Goal: Information Seeking & Learning: Learn about a topic

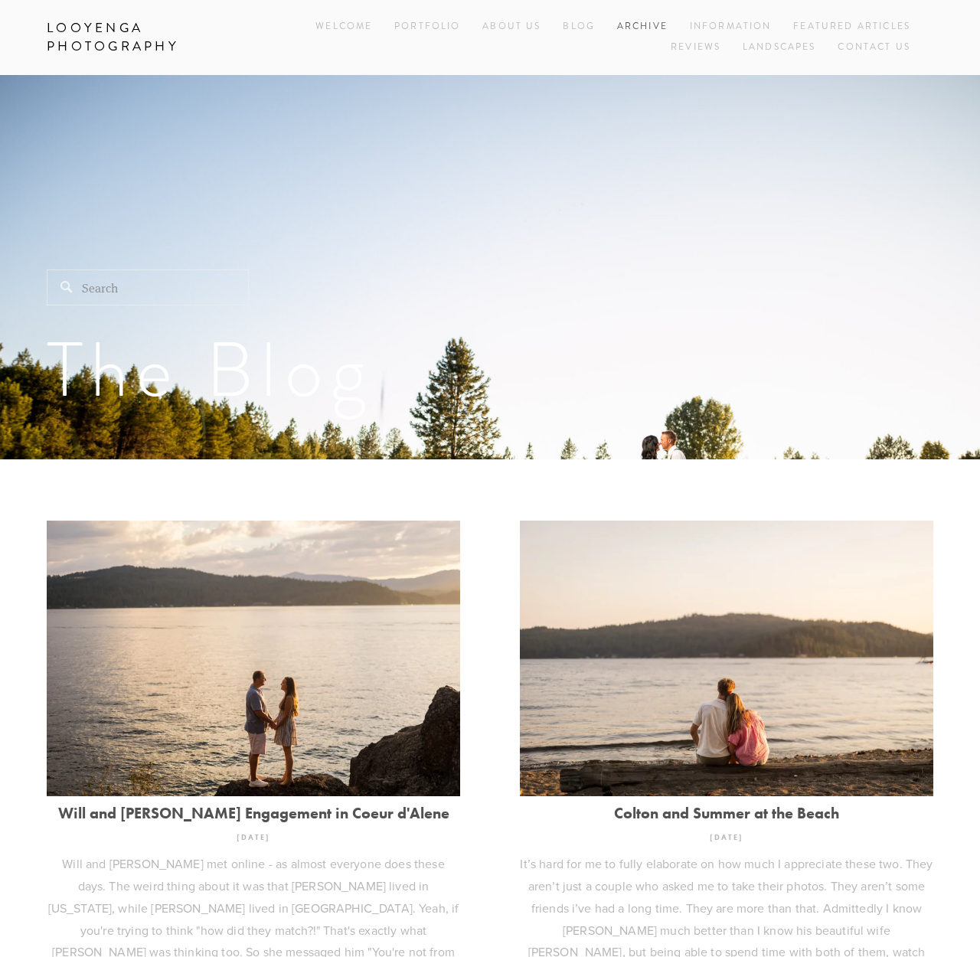
click at [628, 22] on link "Archive" at bounding box center [642, 27] width 51 height 21
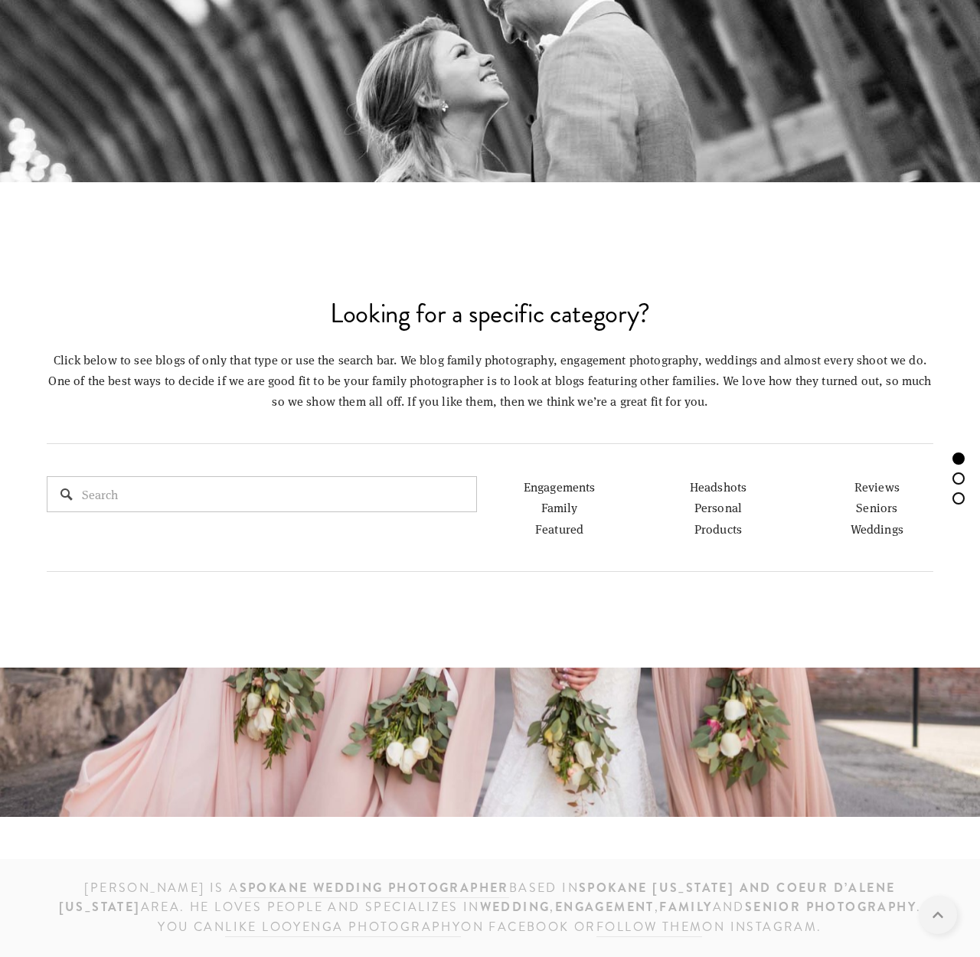
scroll to position [776, 0]
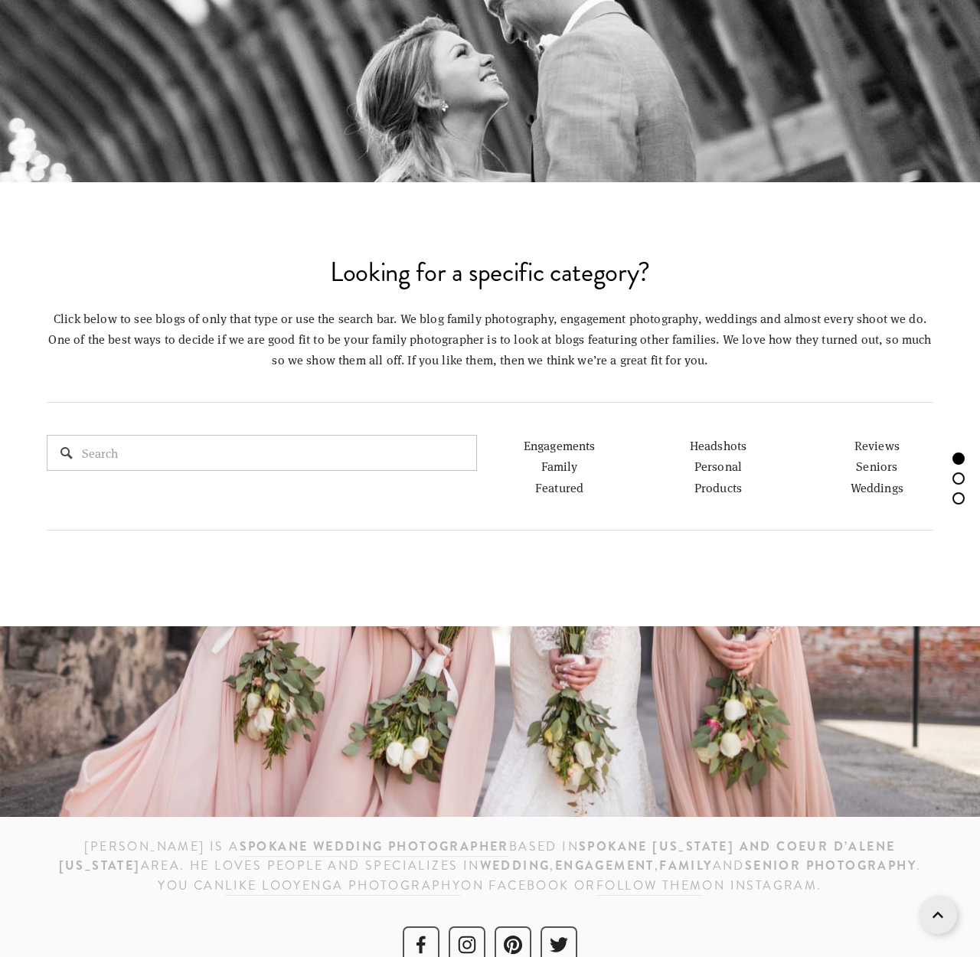
click at [559, 438] on link "Engagements" at bounding box center [559, 445] width 72 height 16
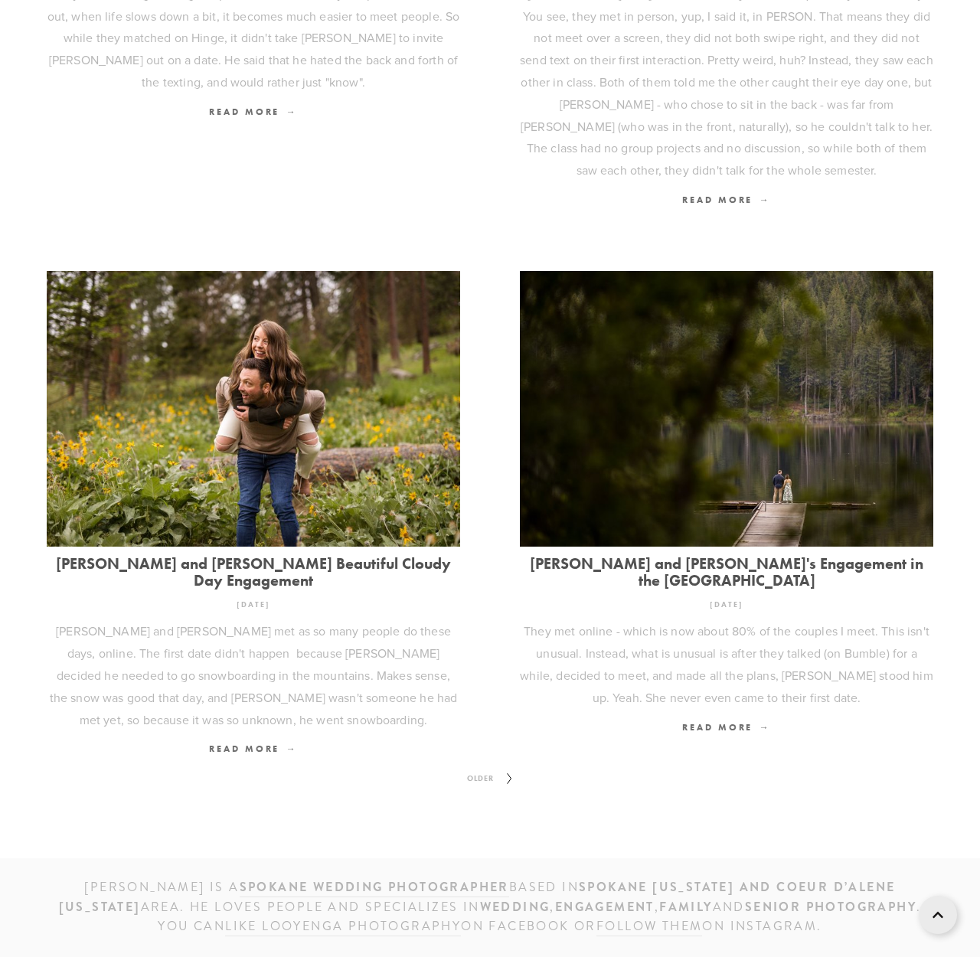
scroll to position [1563, 0]
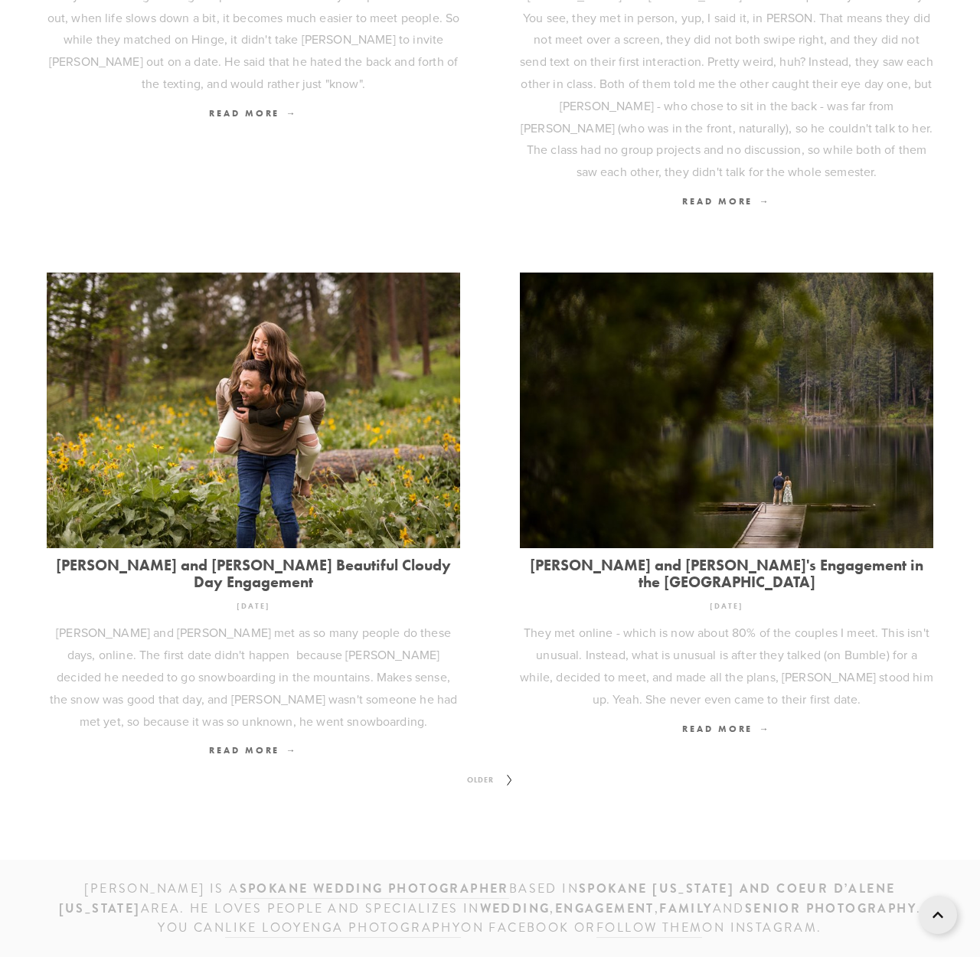
click at [510, 768] on icon at bounding box center [509, 780] width 19 height 24
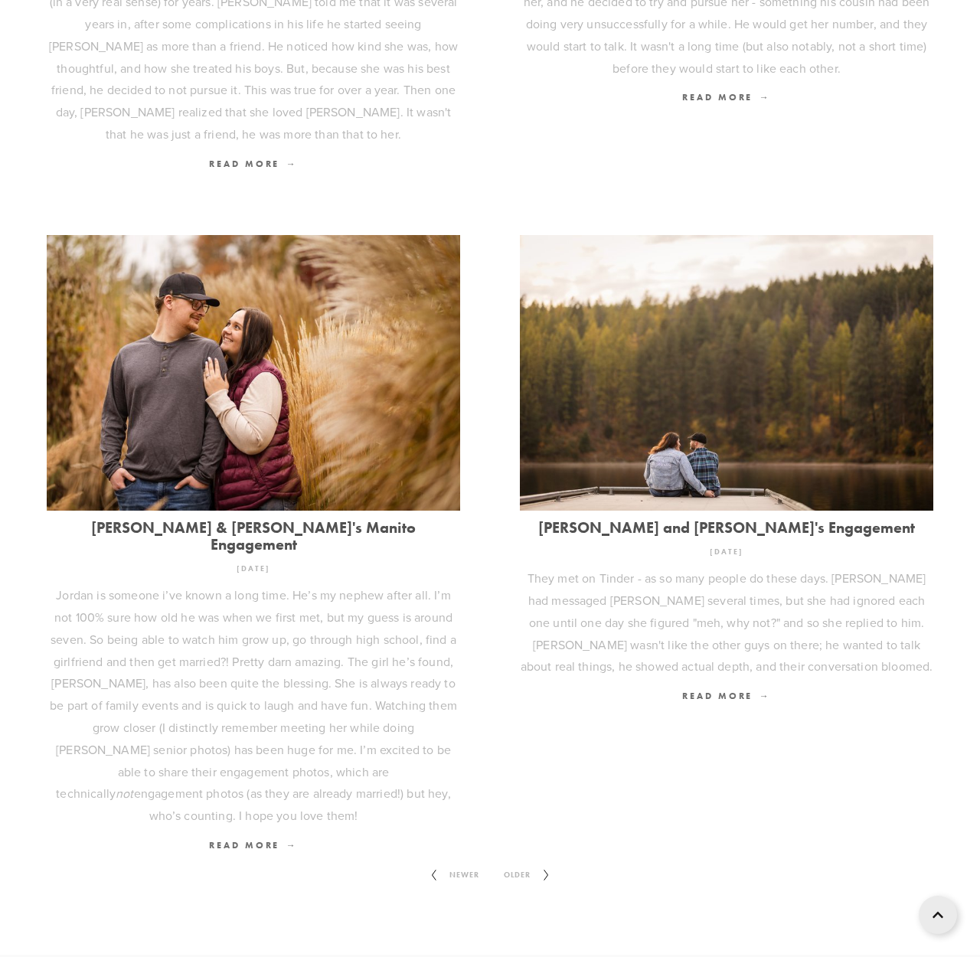
scroll to position [1654, 0]
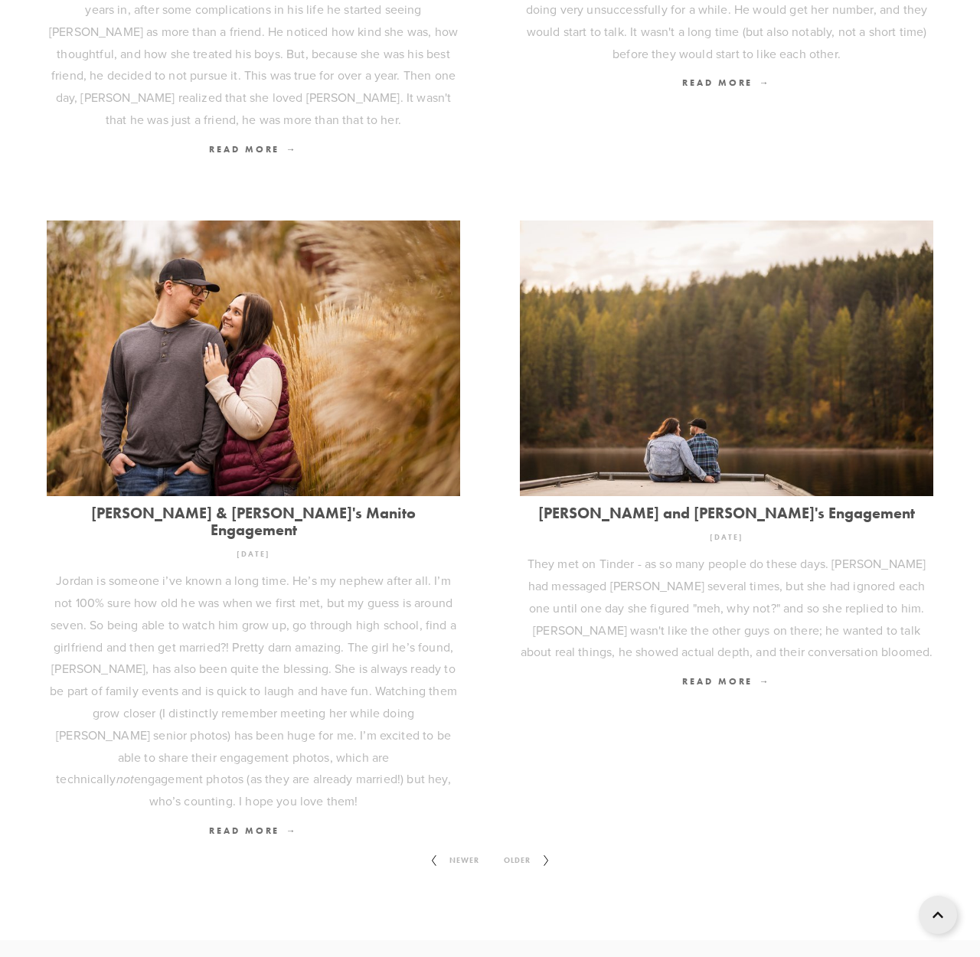
click at [541, 848] on icon at bounding box center [545, 860] width 19 height 24
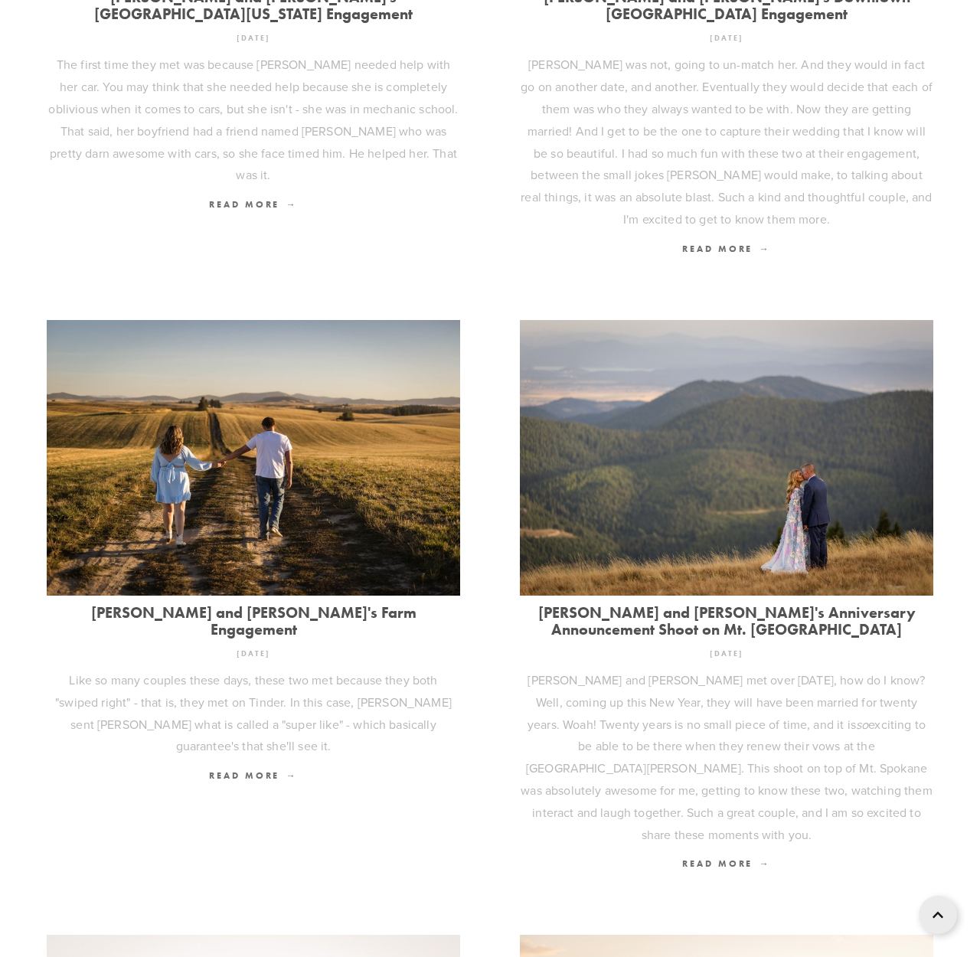
scroll to position [878, 0]
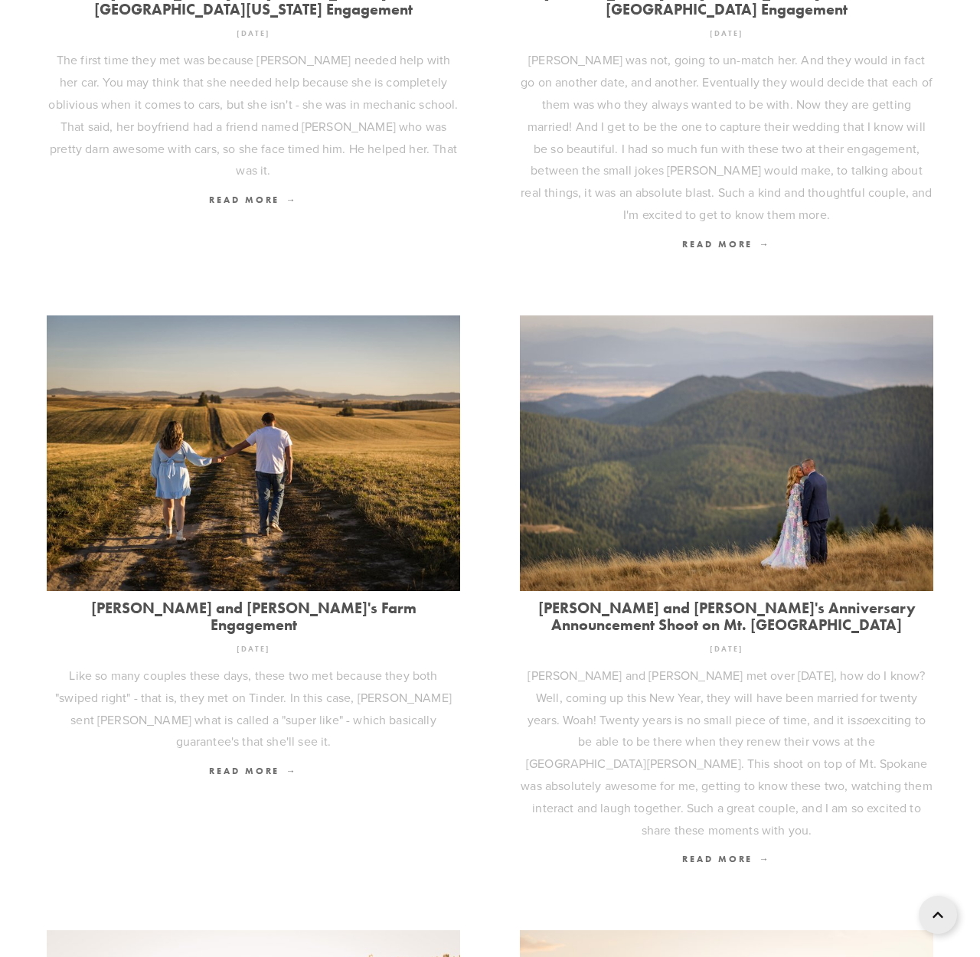
click at [256, 599] on link "[PERSON_NAME] and [PERSON_NAME]'s Farm Engagement" at bounding box center [253, 616] width 413 height 34
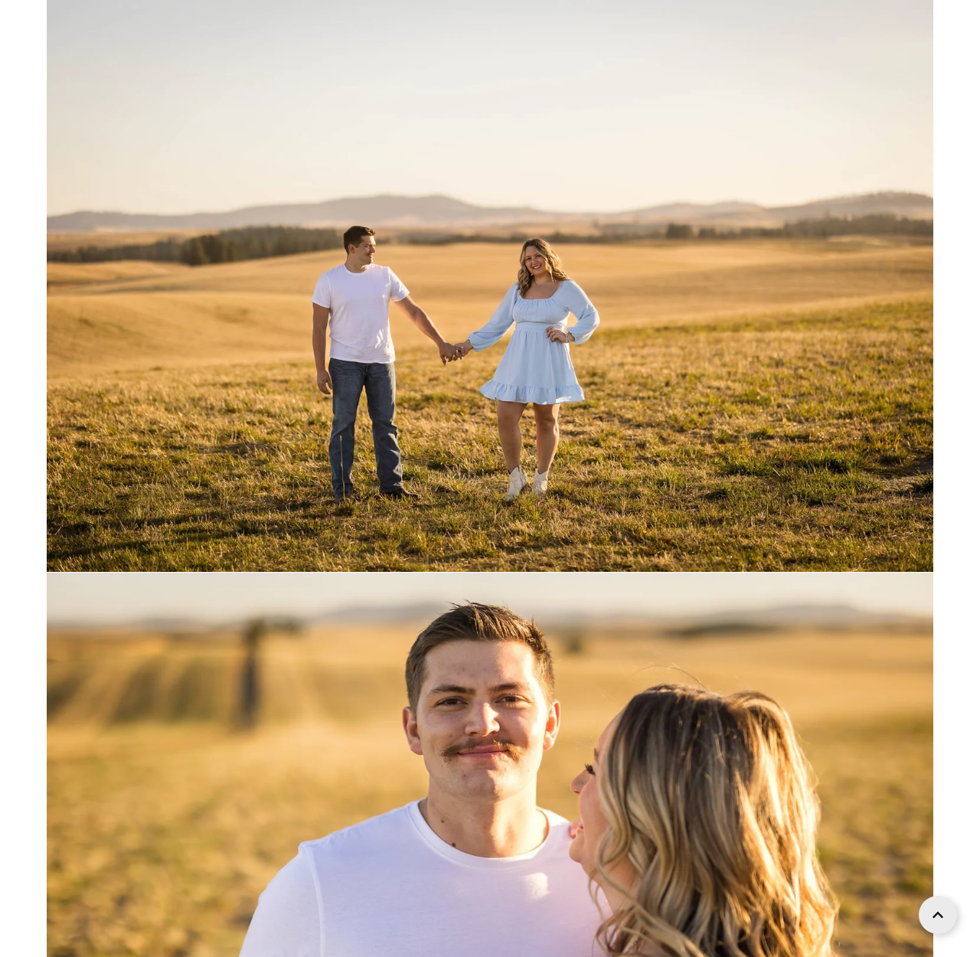
scroll to position [21008, 0]
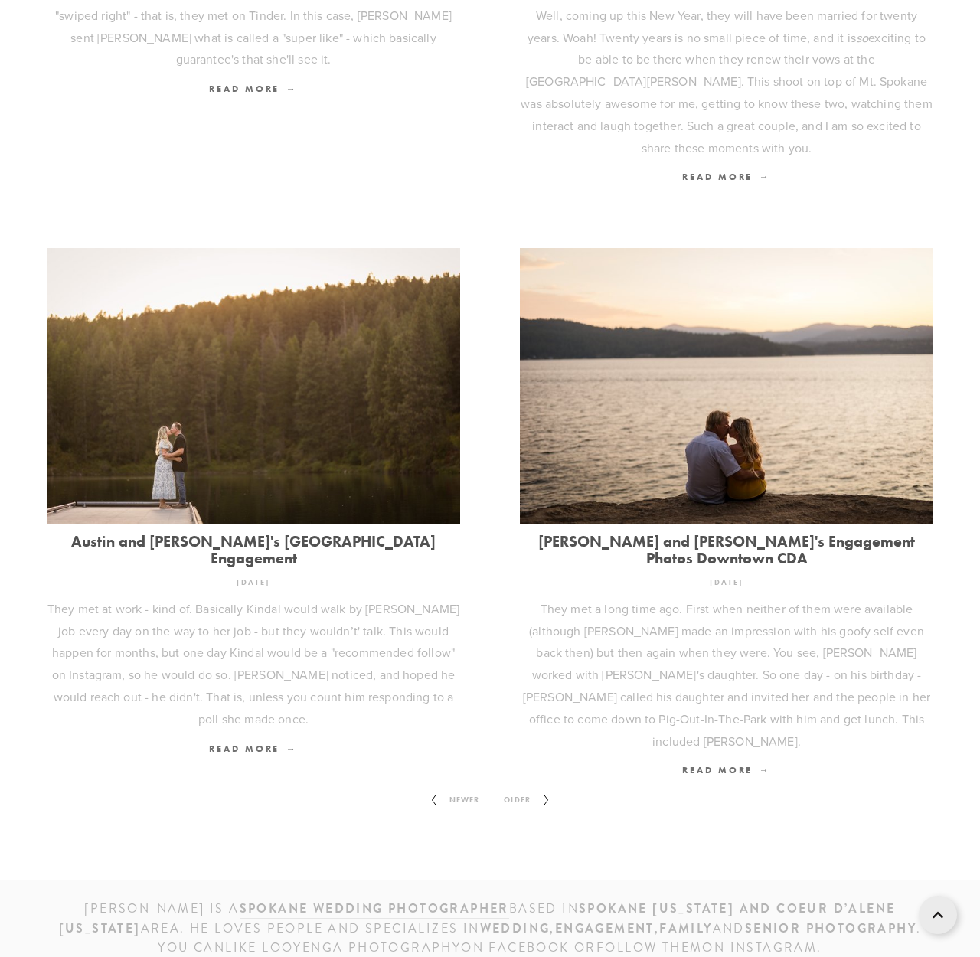
scroll to position [1558, 0]
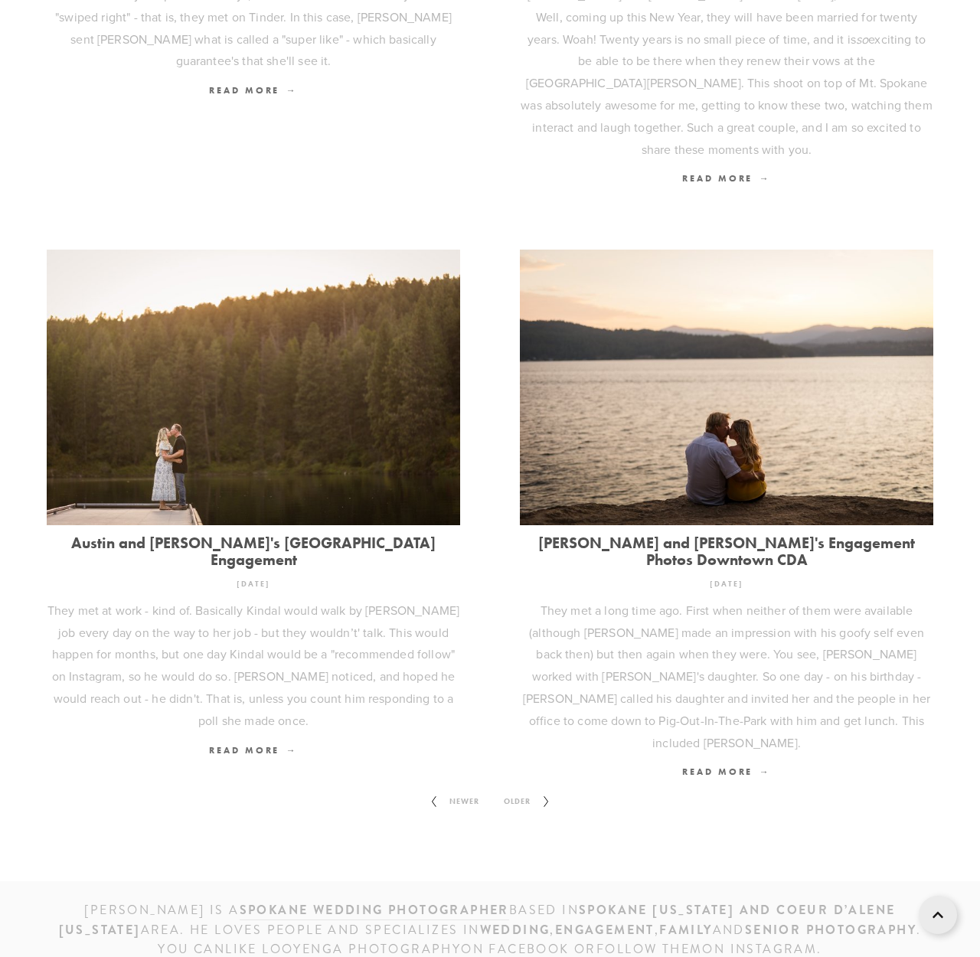
click at [531, 783] on link "Older" at bounding box center [526, 801] width 70 height 37
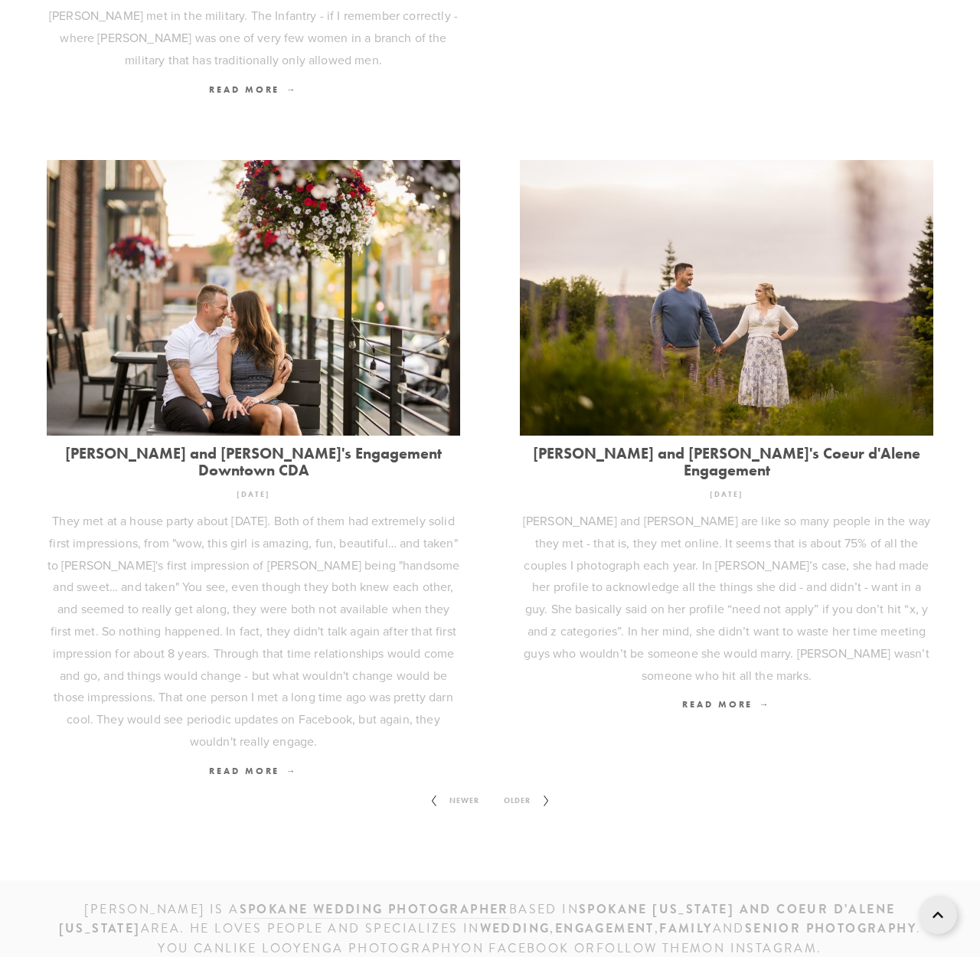
scroll to position [1734, 0]
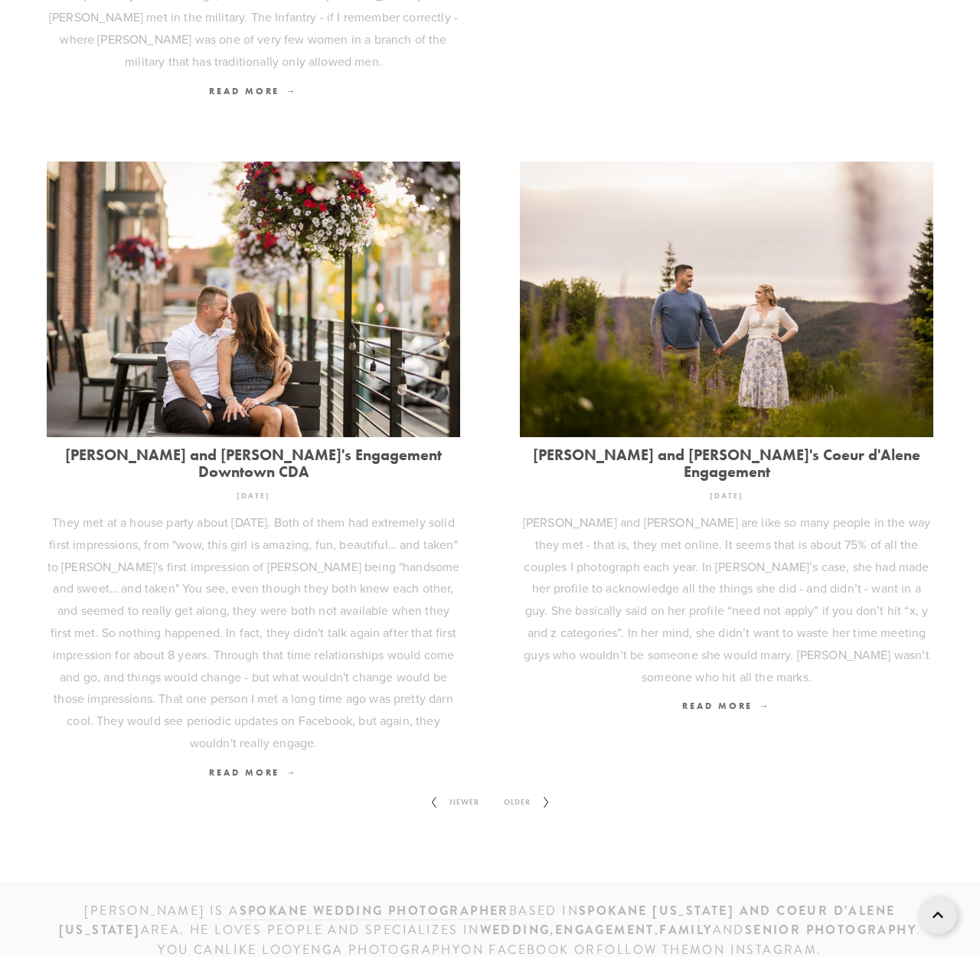
click at [527, 792] on span "Older" at bounding box center [516, 802] width 39 height 20
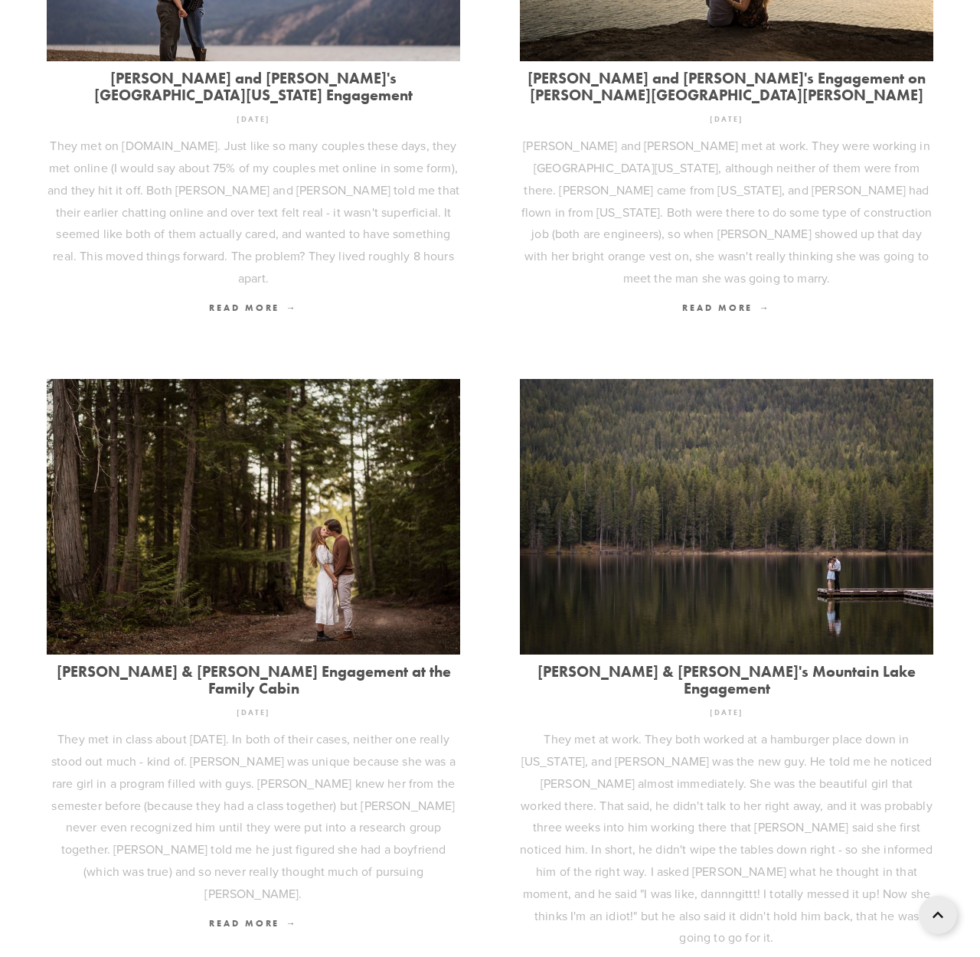
scroll to position [1534, 0]
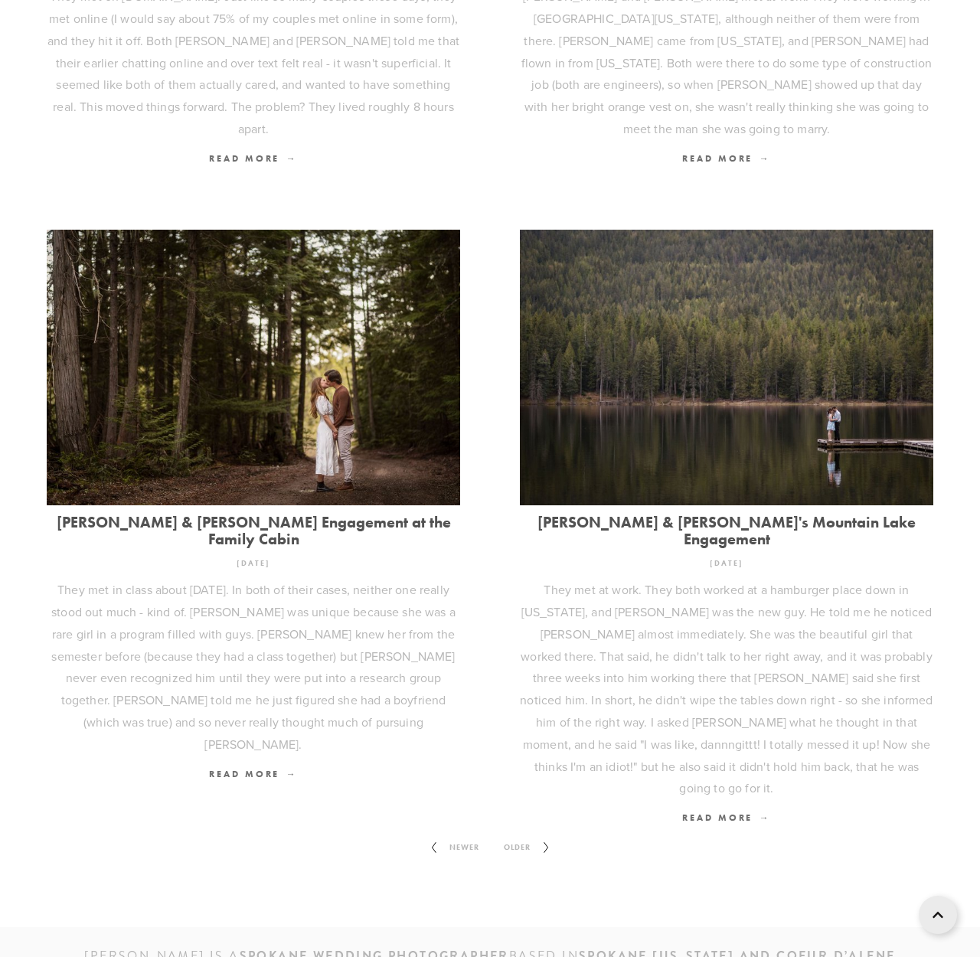
click at [526, 837] on span "Older" at bounding box center [516, 847] width 39 height 20
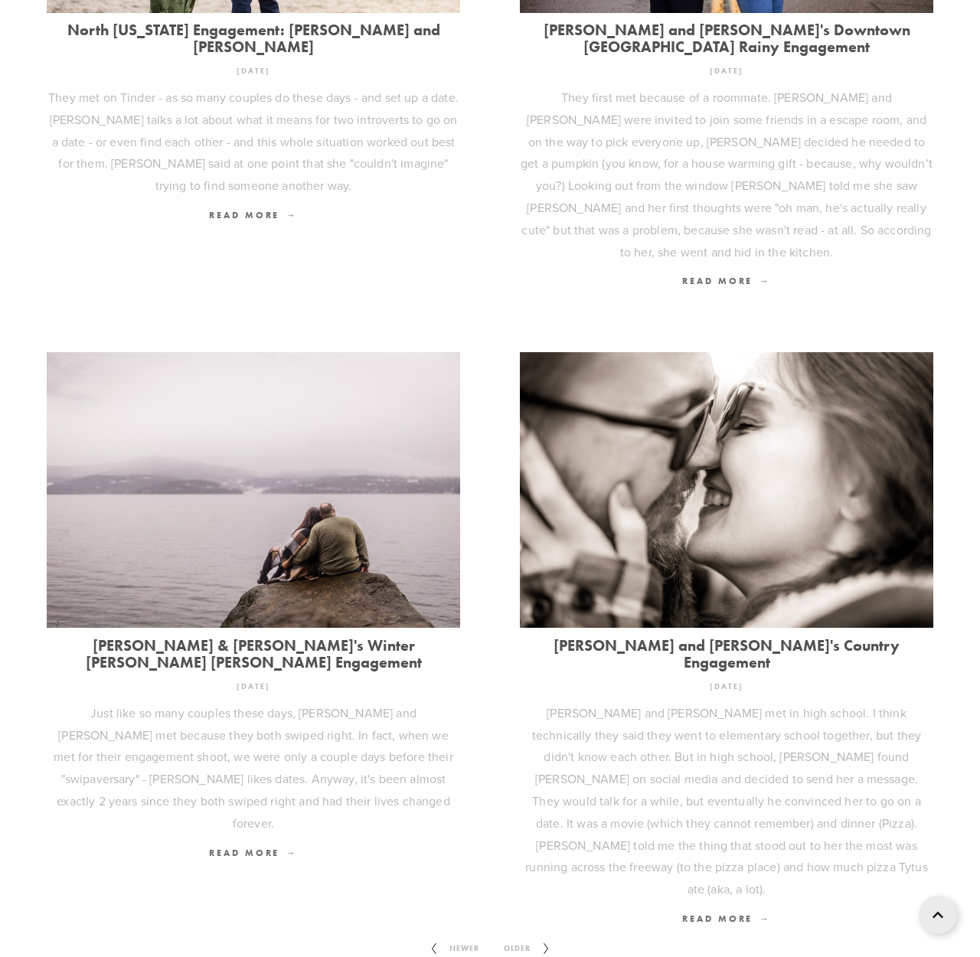
scroll to position [1461, 0]
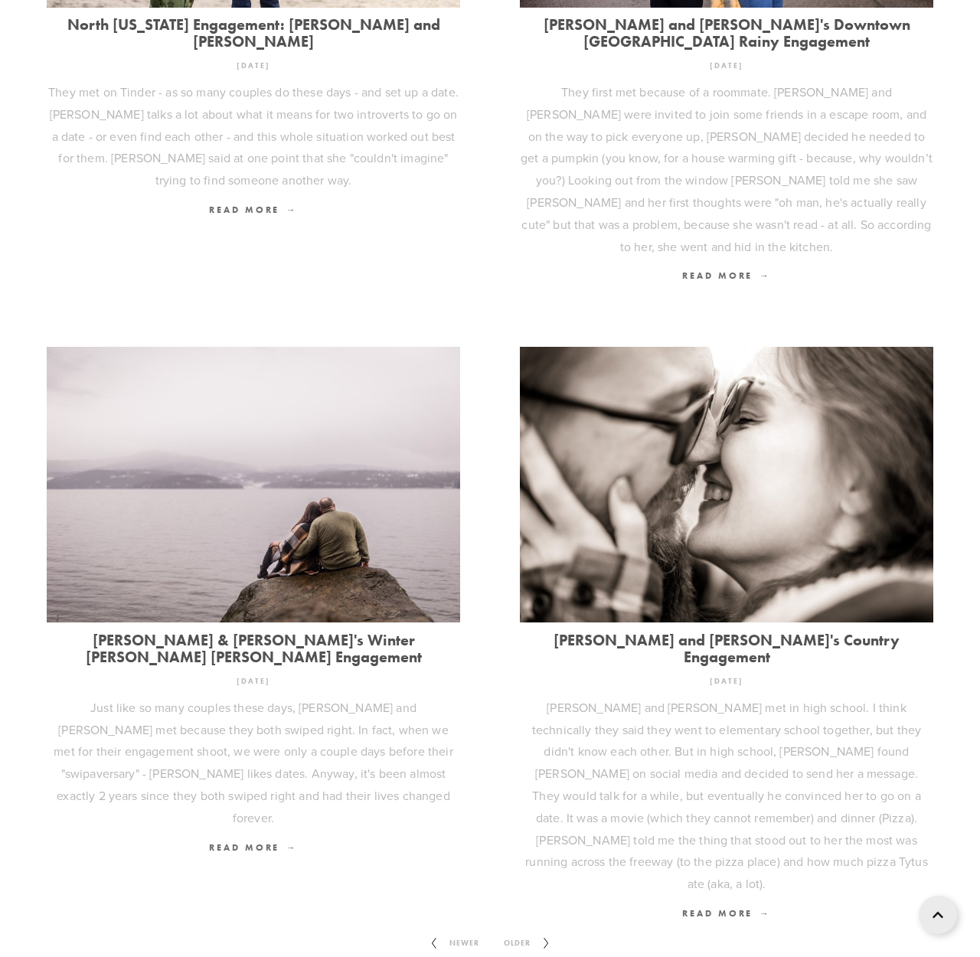
click at [516, 933] on span "Older" at bounding box center [516, 943] width 39 height 20
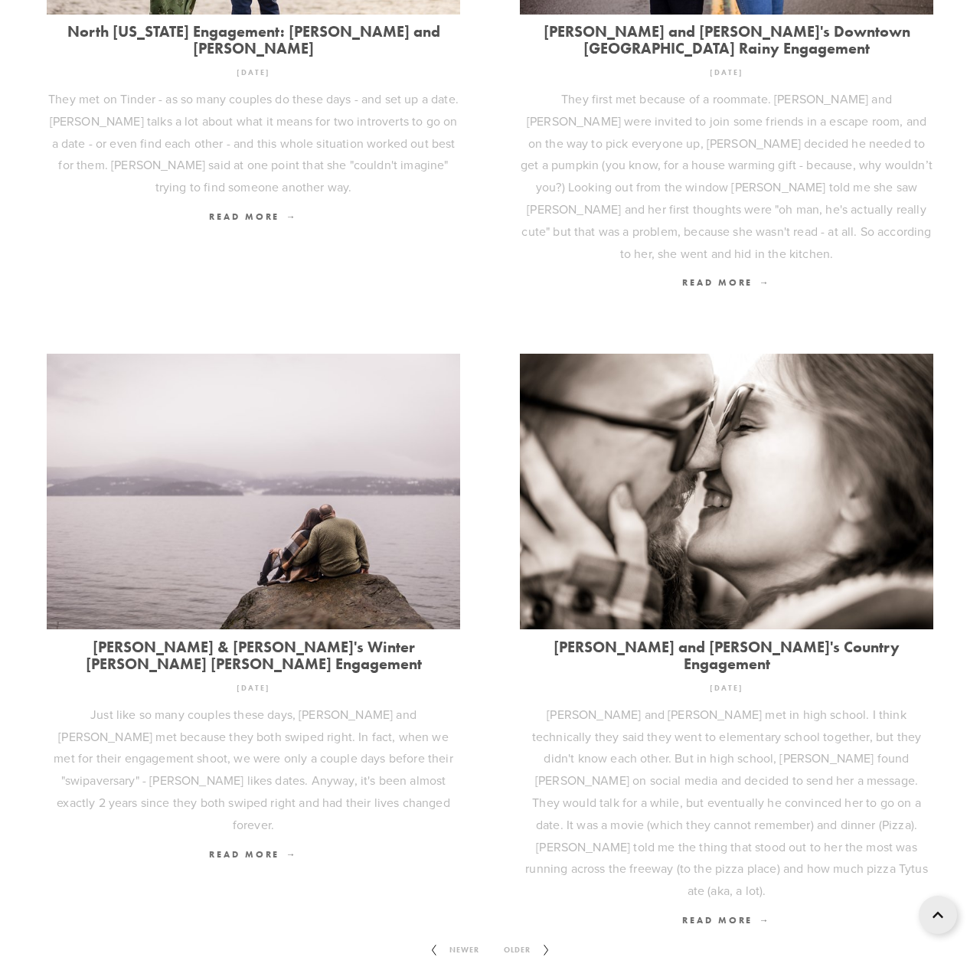
scroll to position [1452, 0]
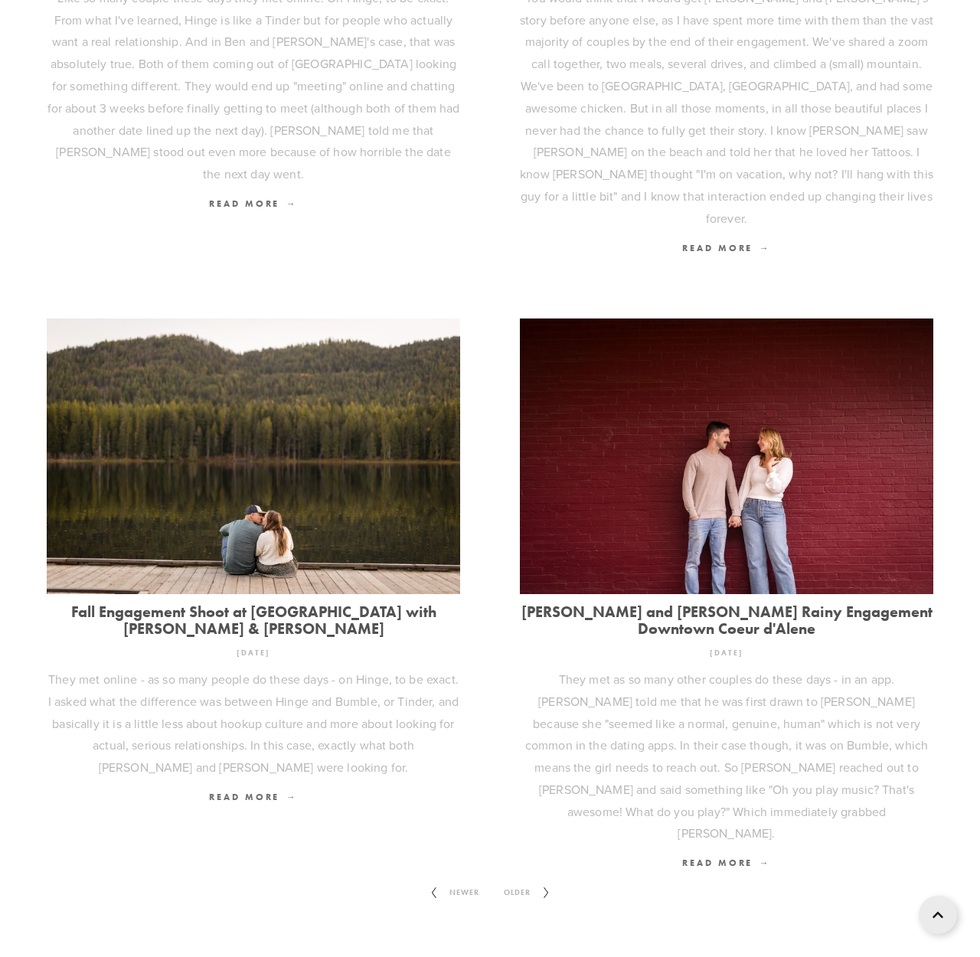
scroll to position [1703, 0]
click at [529, 883] on span "Older" at bounding box center [516, 893] width 39 height 20
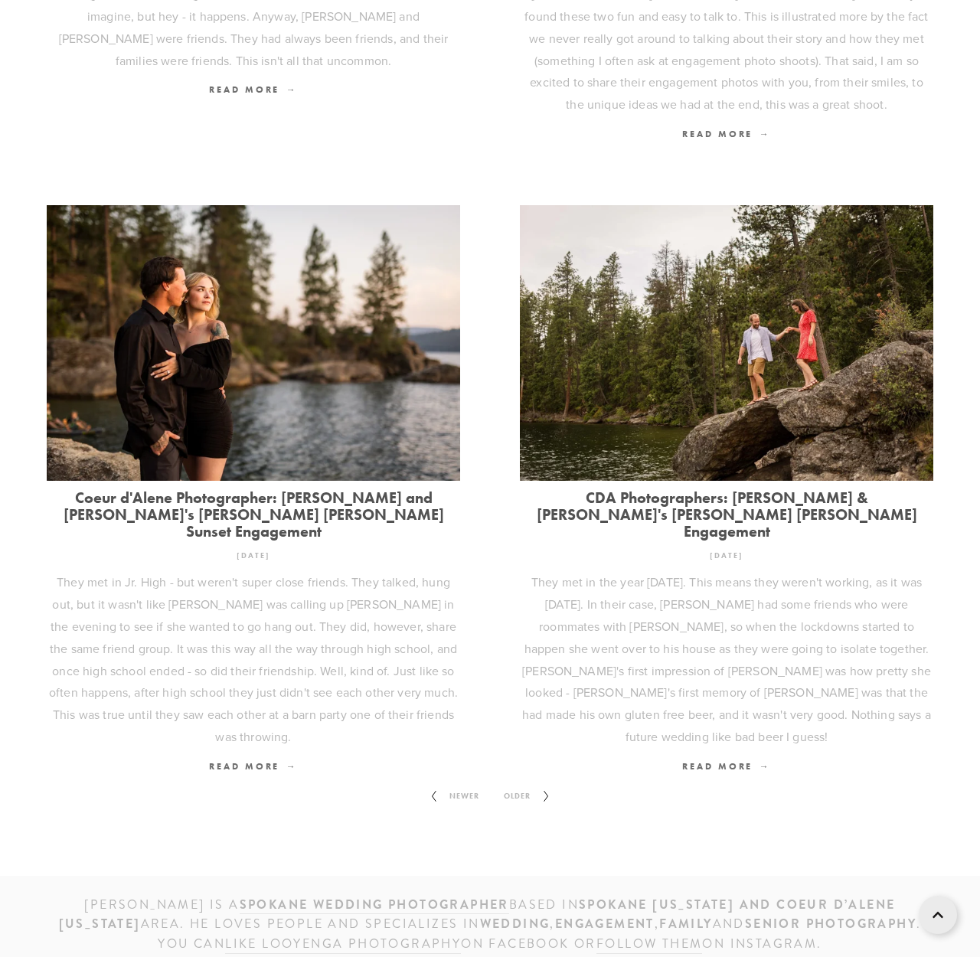
scroll to position [1666, 0]
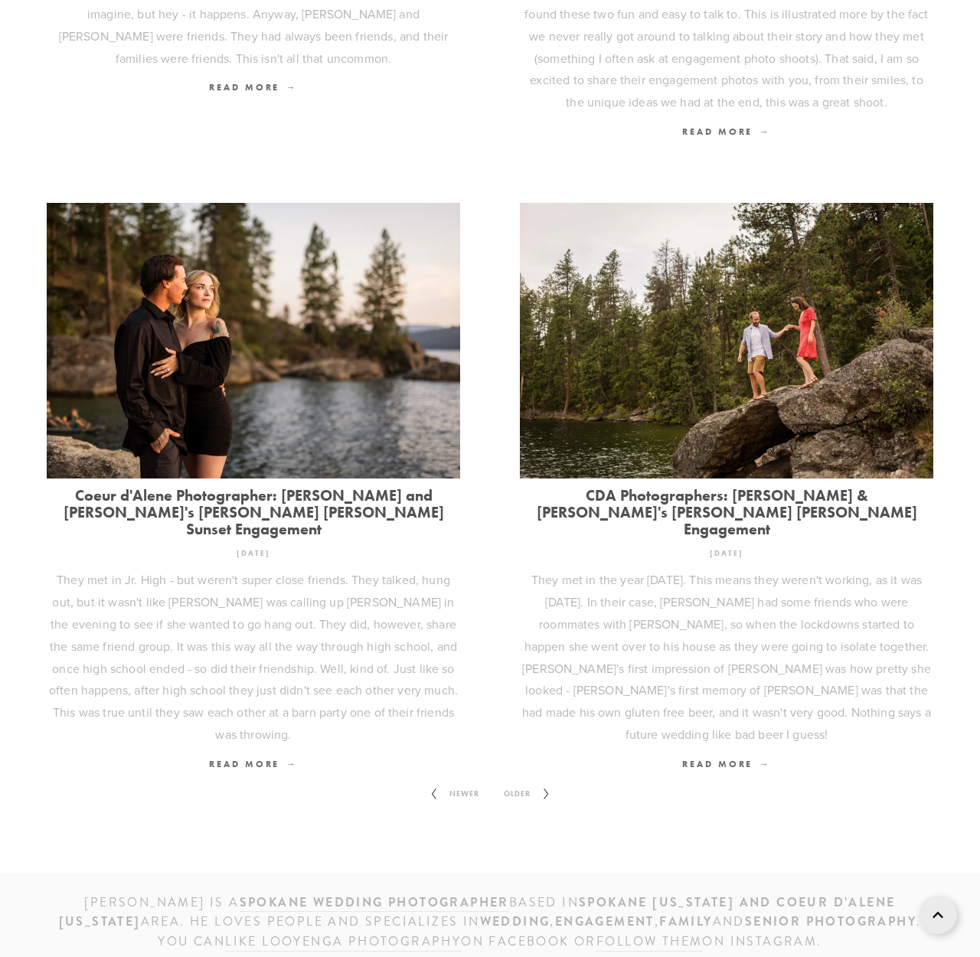
click at [520, 784] on span "Older" at bounding box center [516, 794] width 39 height 20
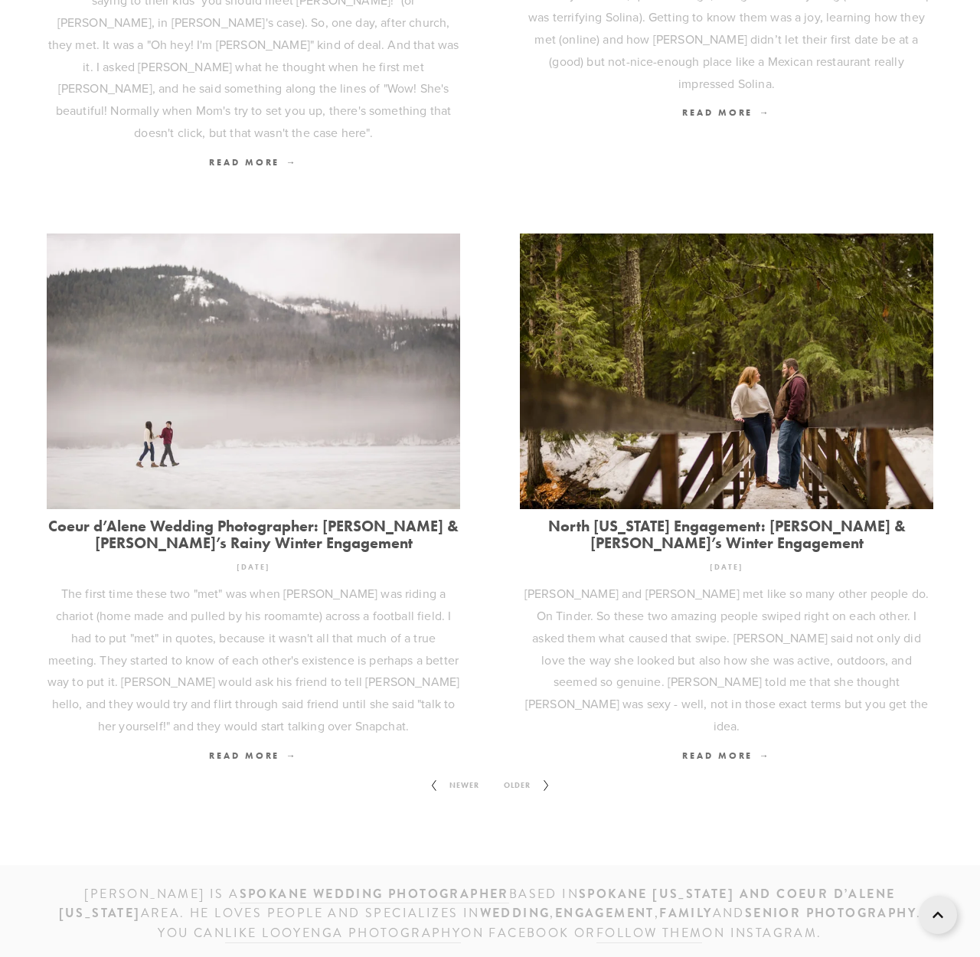
scroll to position [1639, 0]
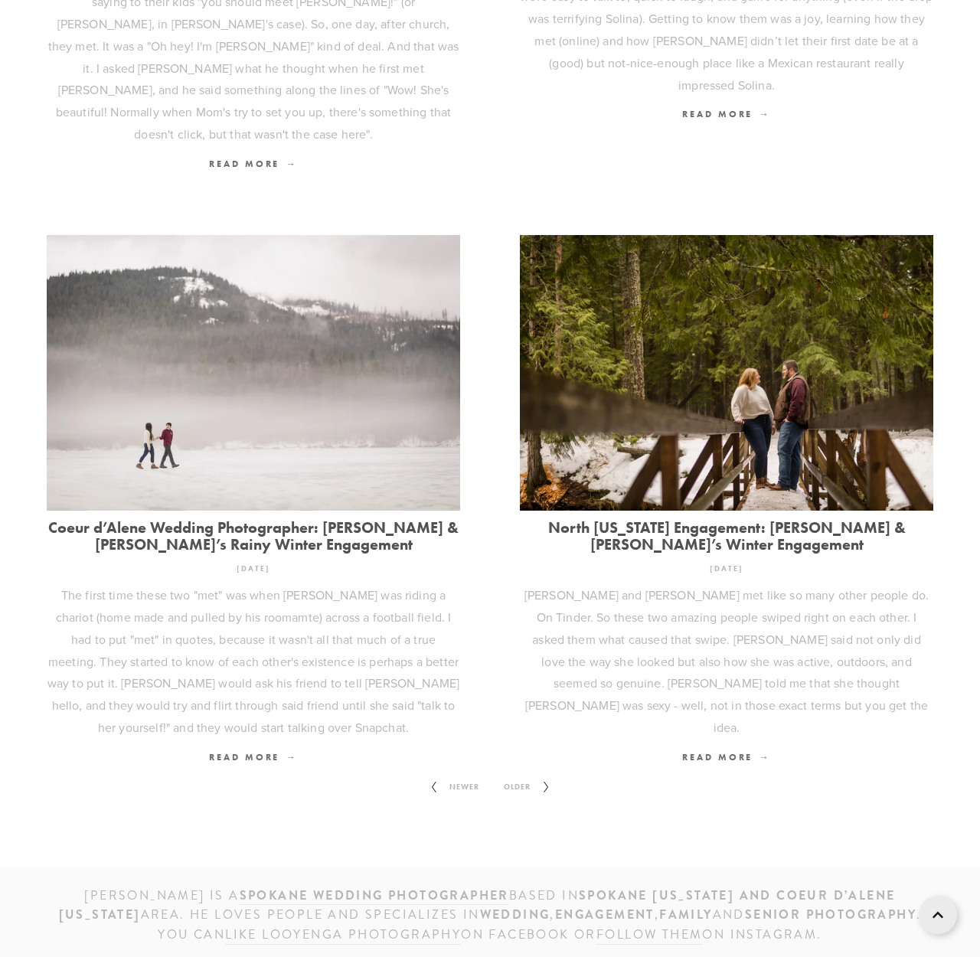
click at [507, 777] on span "Older" at bounding box center [516, 787] width 39 height 20
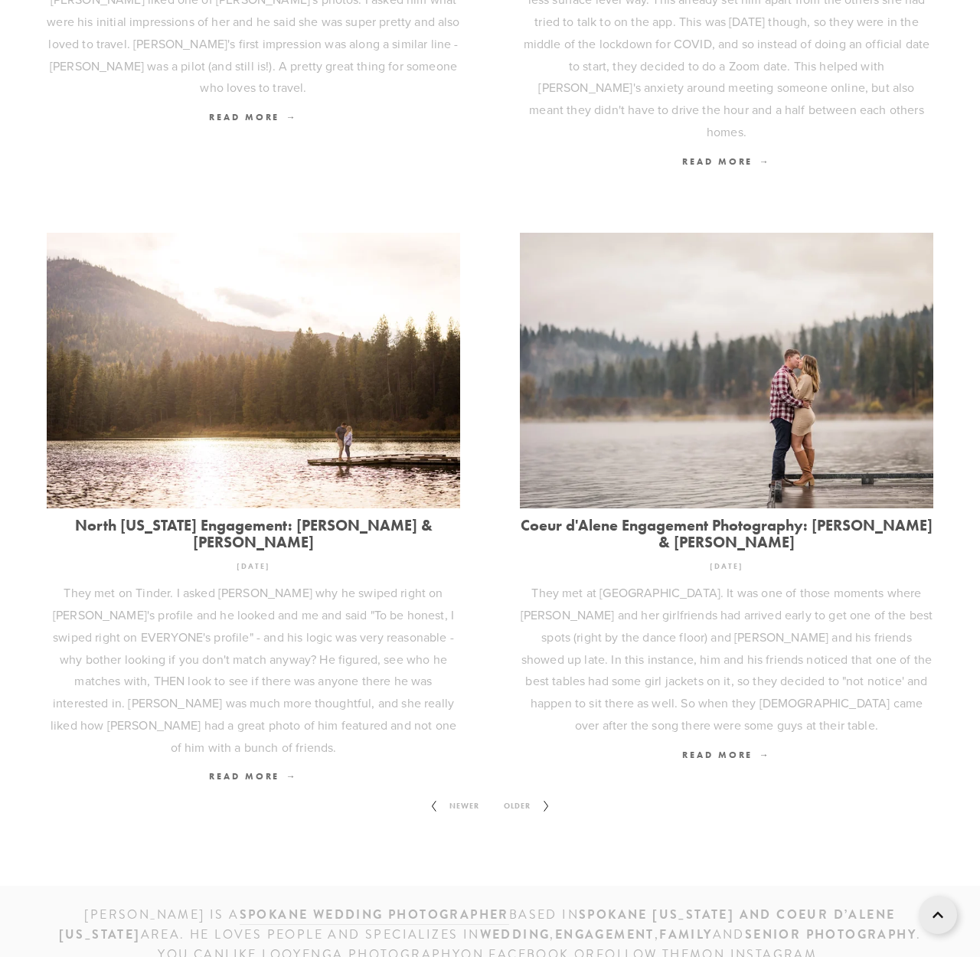
scroll to position [1751, 0]
click at [517, 797] on span "Older" at bounding box center [516, 807] width 39 height 20
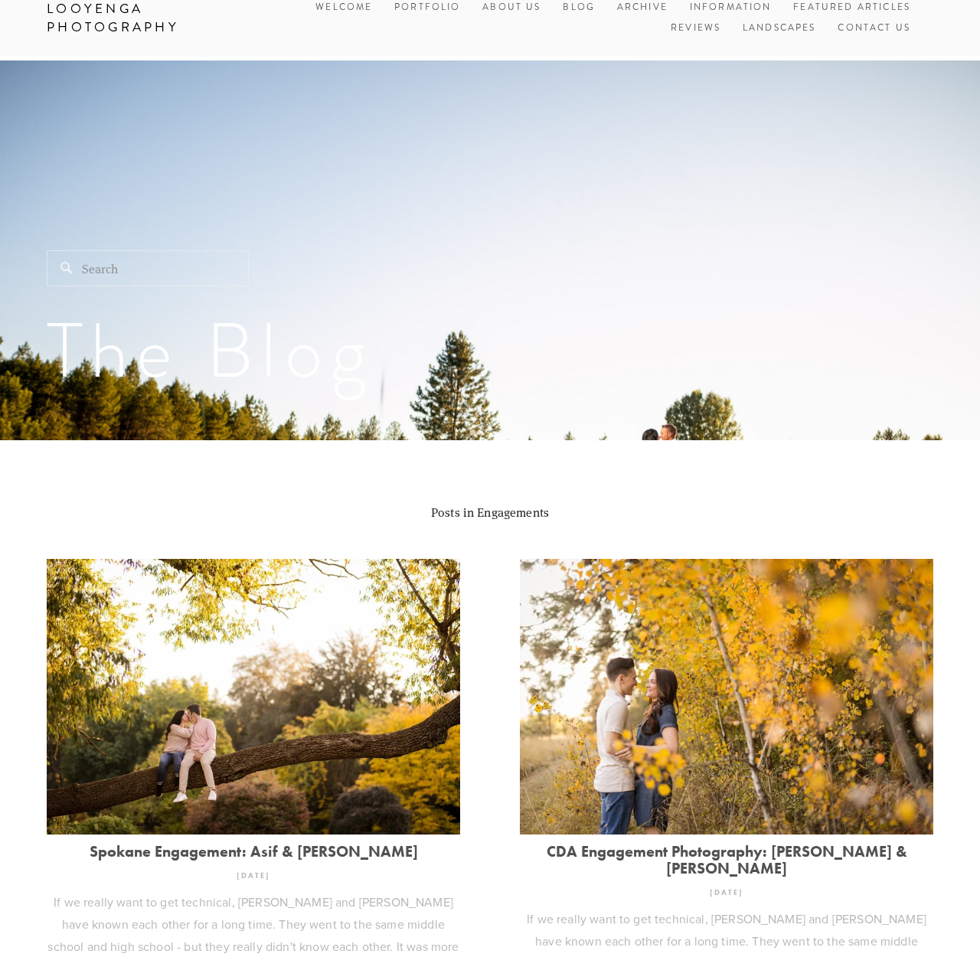
scroll to position [29, 0]
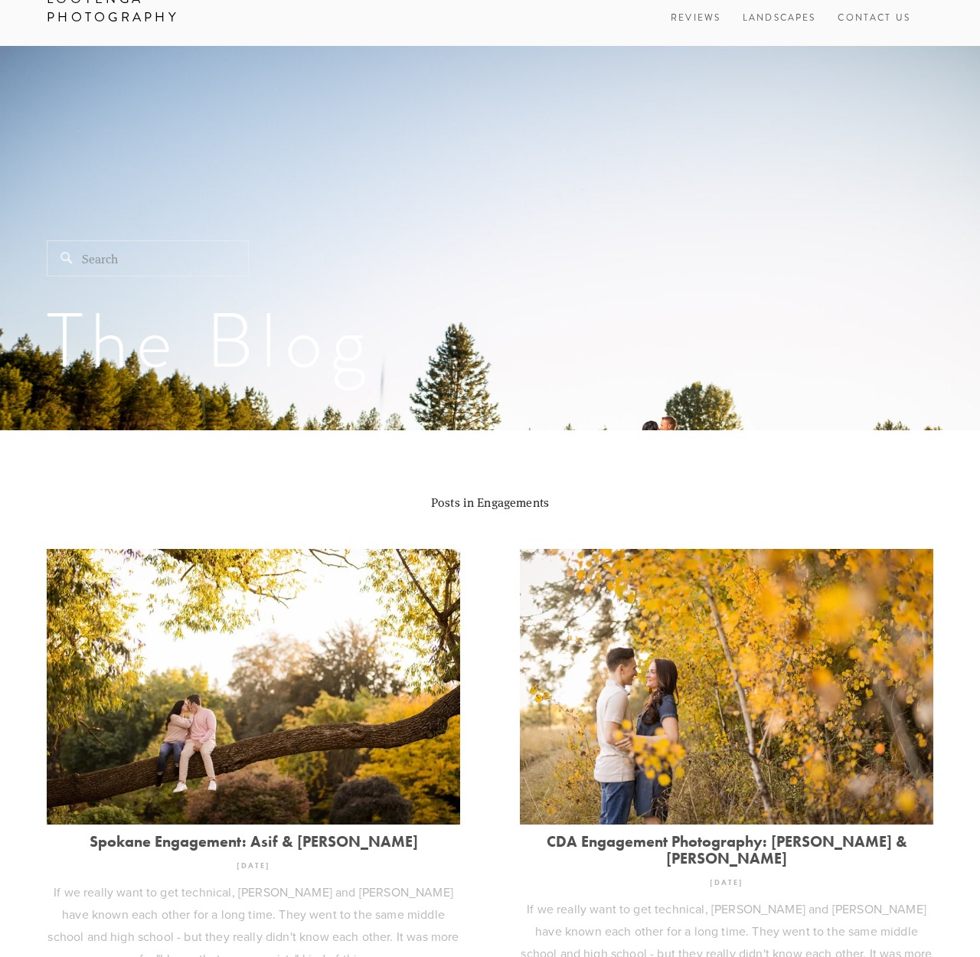
click at [682, 837] on link "CDA Engagement Photography: [PERSON_NAME] & [PERSON_NAME]" at bounding box center [726, 850] width 413 height 34
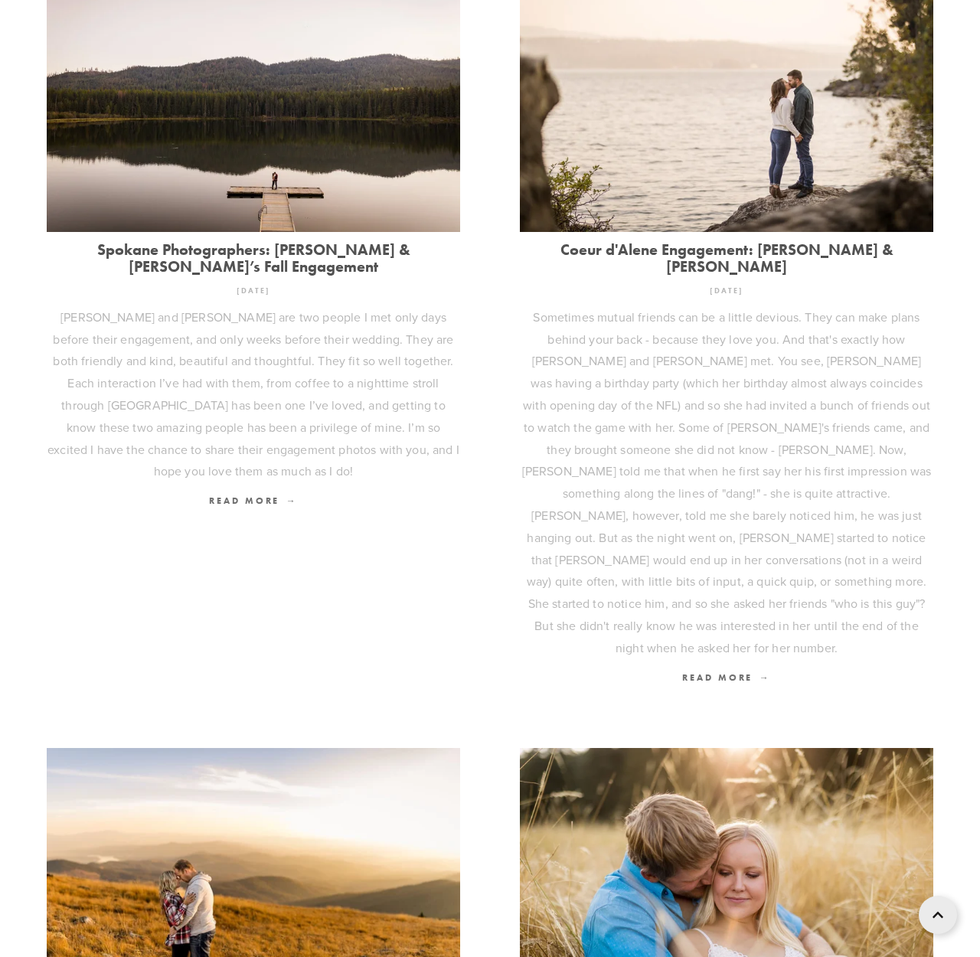
scroll to position [1229, 0]
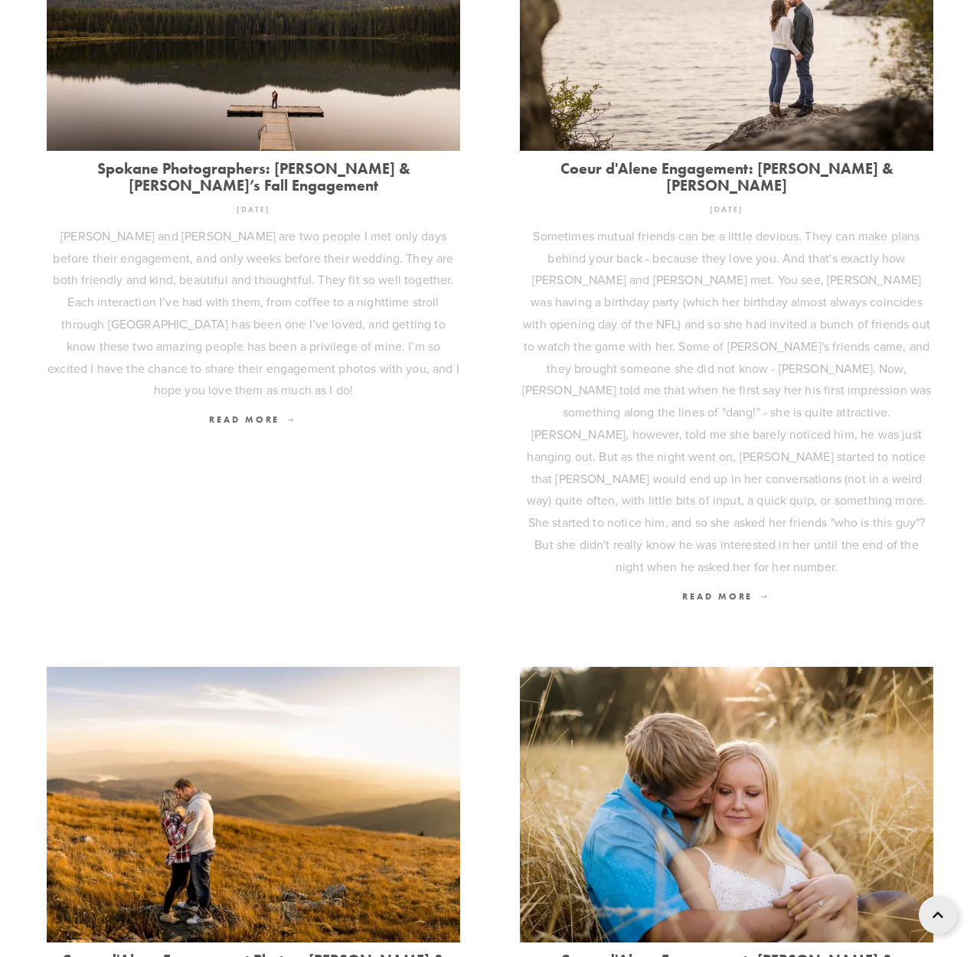
click at [689, 951] on link "Coeur d'Alene Engagement: [PERSON_NAME] & [PERSON_NAME]" at bounding box center [726, 968] width 413 height 34
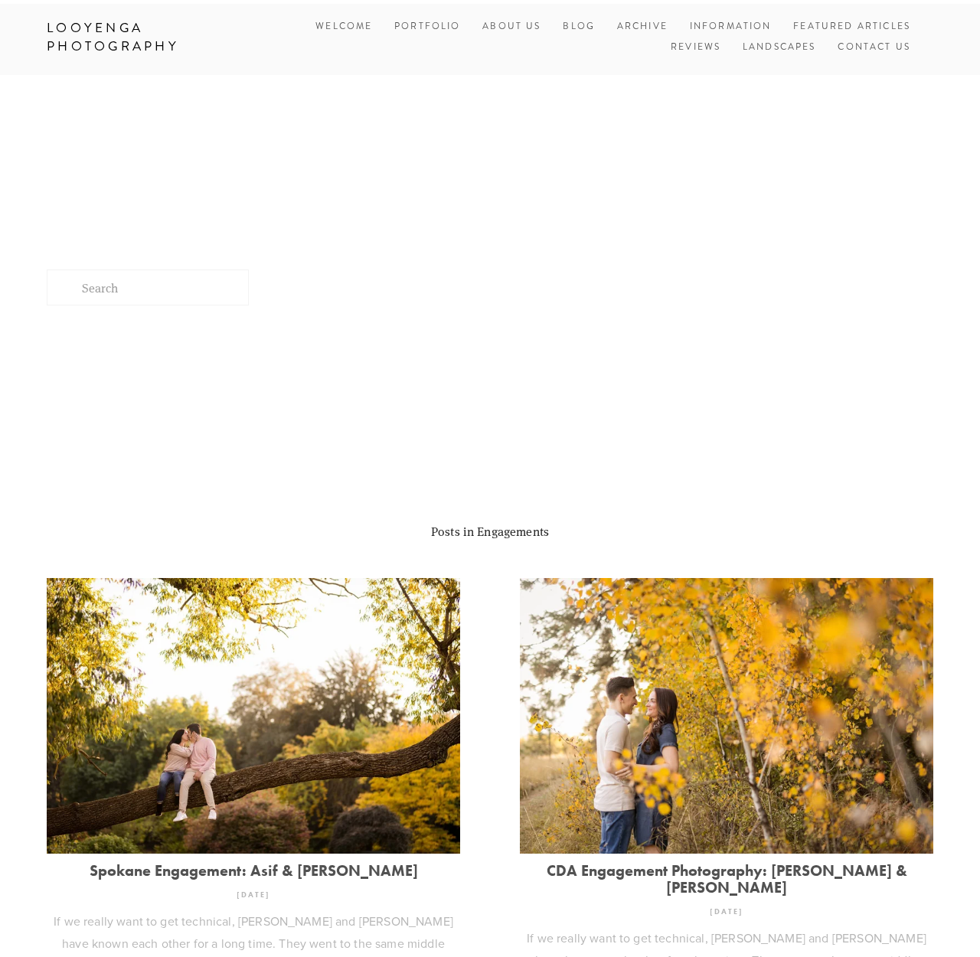
scroll to position [1229, 0]
